Goal: Task Accomplishment & Management: Use online tool/utility

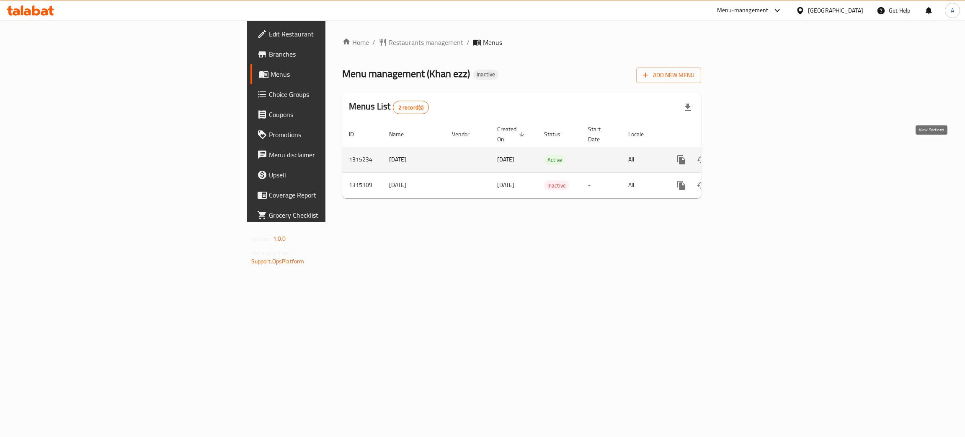
click at [747, 155] on icon "enhanced table" at bounding box center [742, 160] width 10 height 10
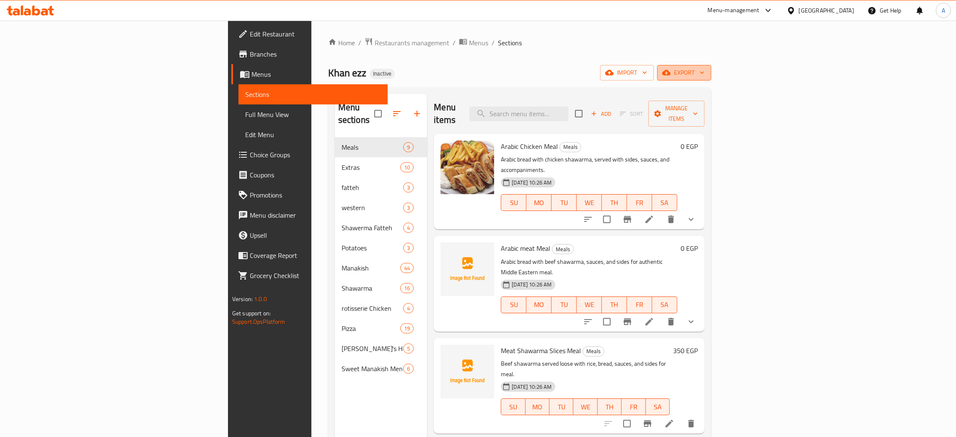
click at [706, 72] on icon "button" at bounding box center [702, 72] width 8 height 8
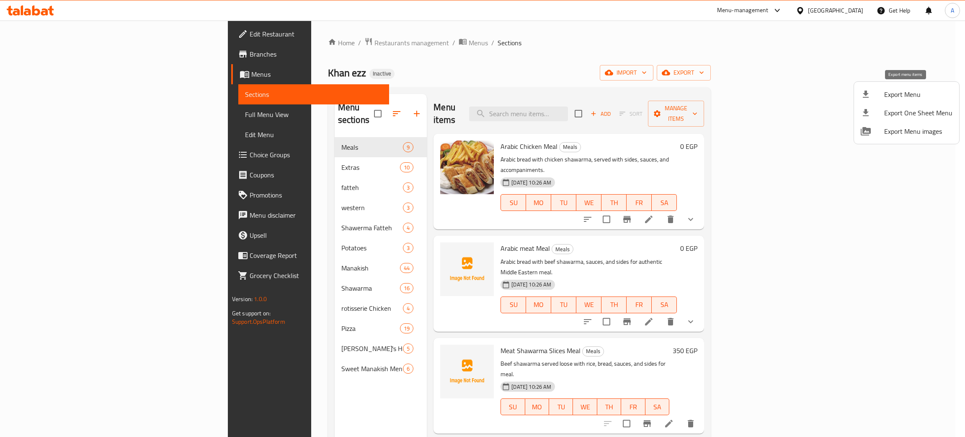
click at [899, 97] on span "Export Menu" at bounding box center [918, 94] width 68 height 10
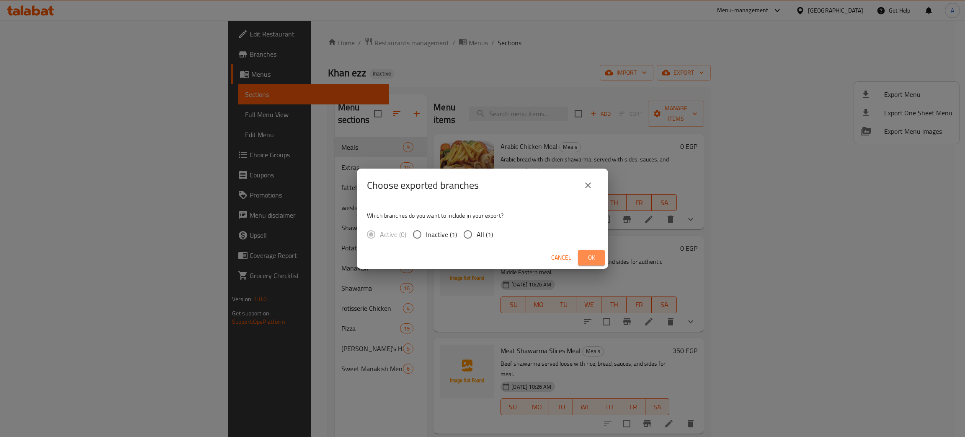
click at [596, 256] on span "Ok" at bounding box center [591, 257] width 13 height 10
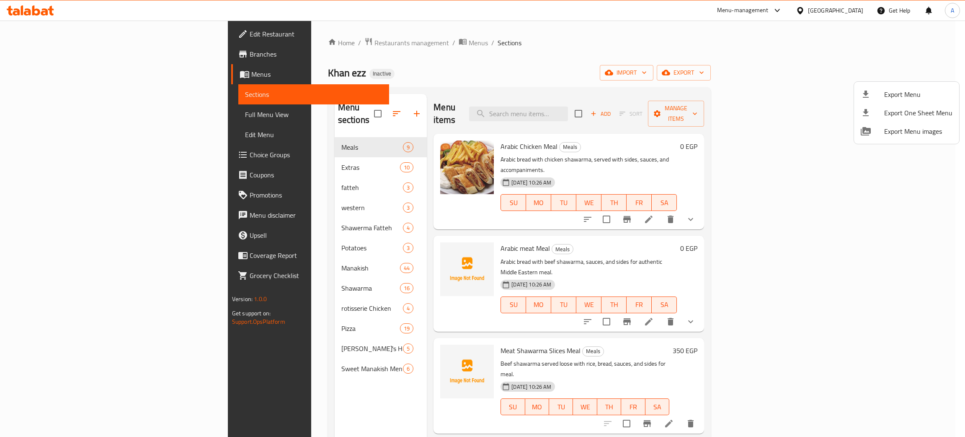
click at [47, 13] on div at bounding box center [482, 218] width 965 height 437
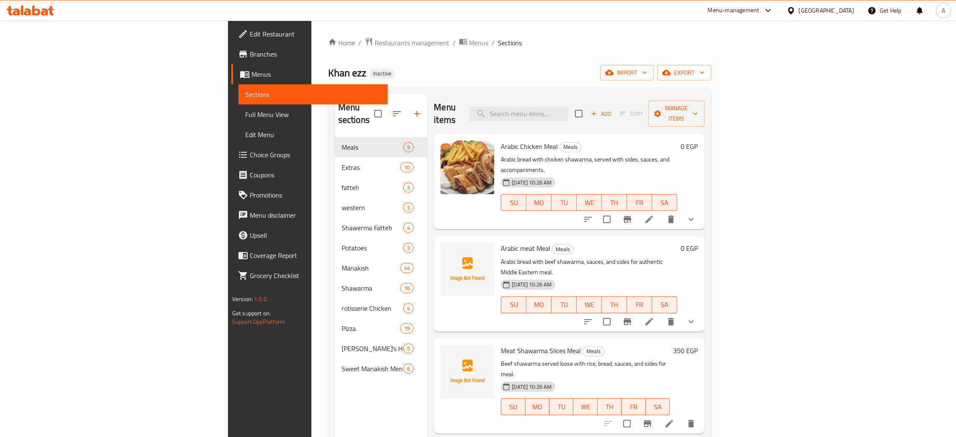
click at [32, 13] on icon at bounding box center [36, 10] width 8 height 10
